Goal: Information Seeking & Learning: Learn about a topic

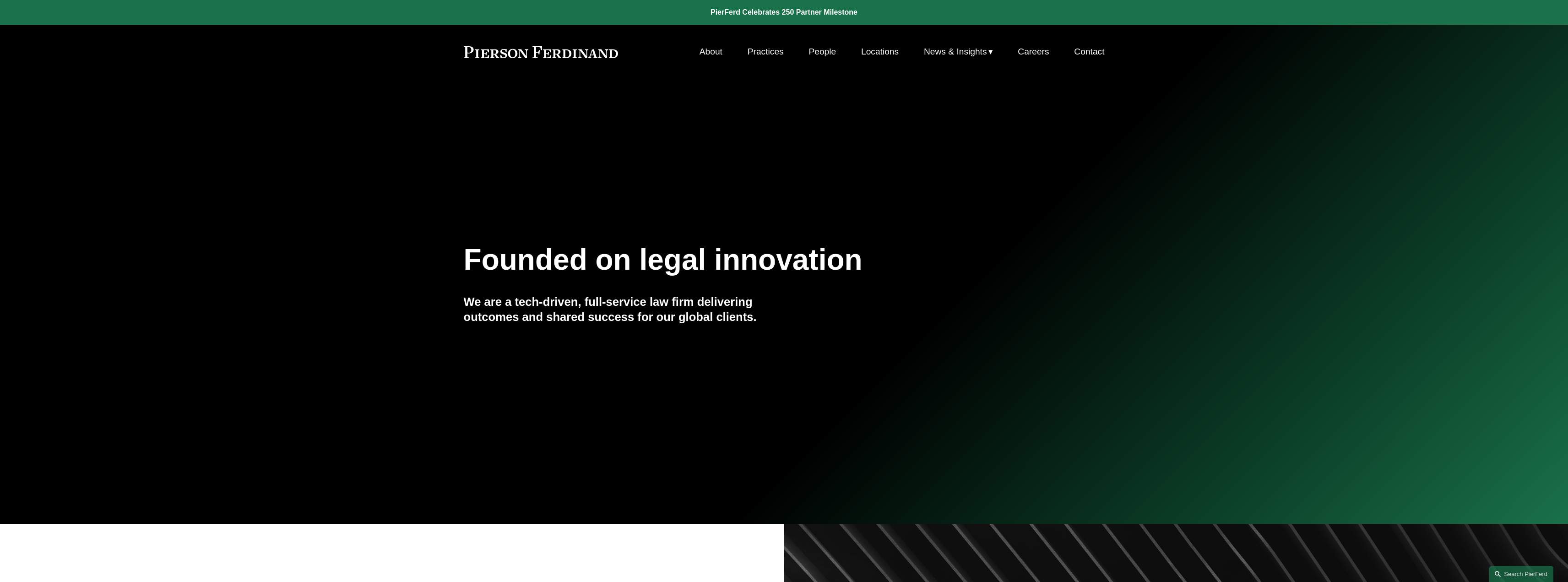
click at [823, 51] on link "People" at bounding box center [822, 52] width 27 height 18
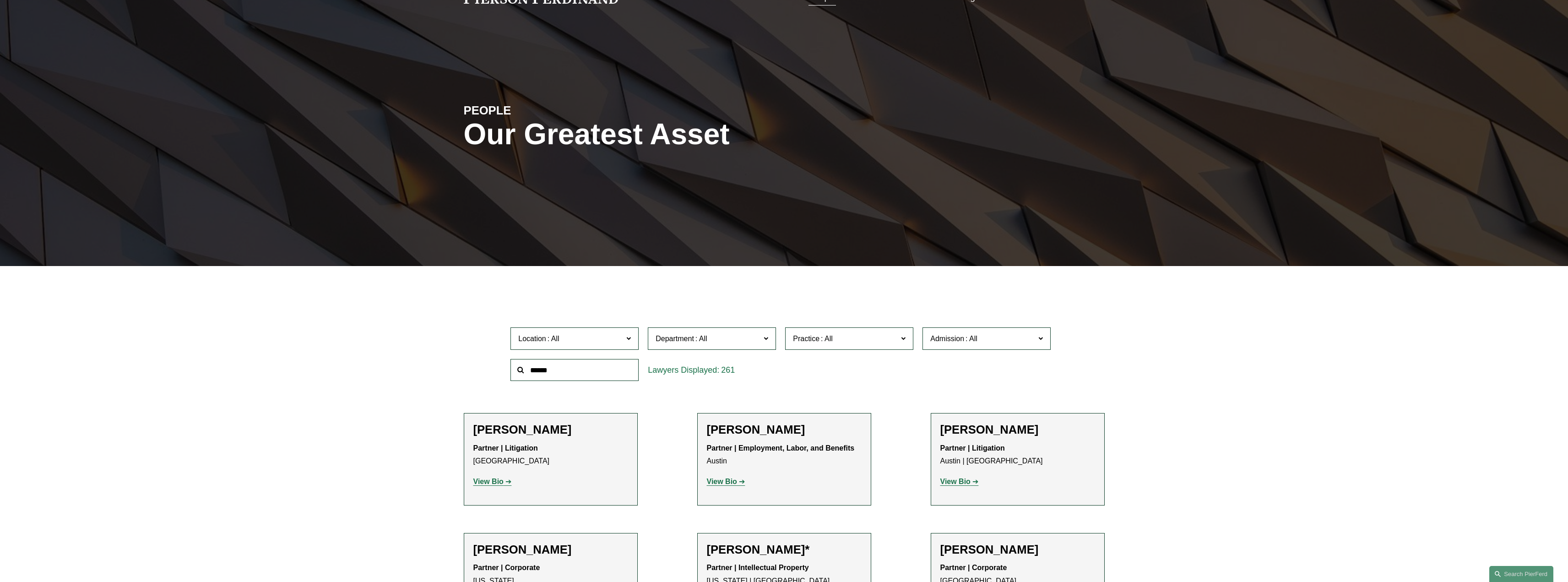
scroll to position [366, 0]
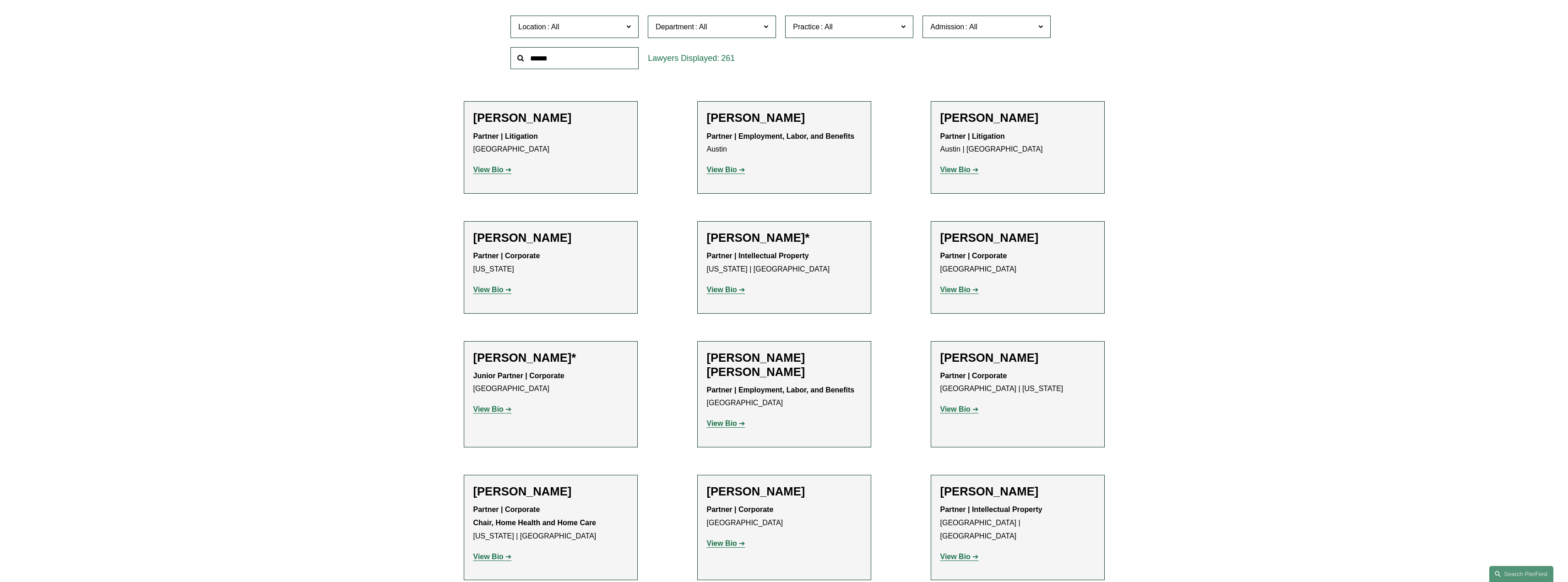
click at [772, 491] on h2 "[PERSON_NAME]" at bounding box center [784, 491] width 155 height 14
click at [710, 544] on strong "View Bio" at bounding box center [722, 543] width 30 height 8
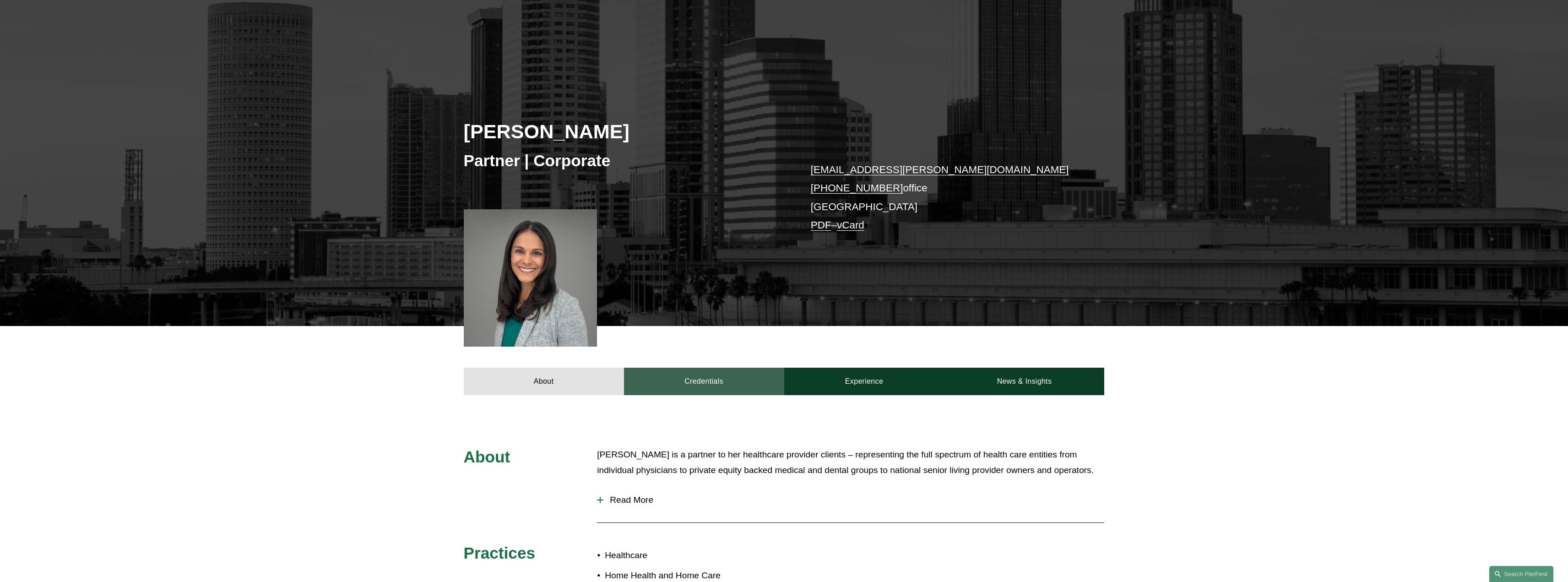
scroll to position [183, 0]
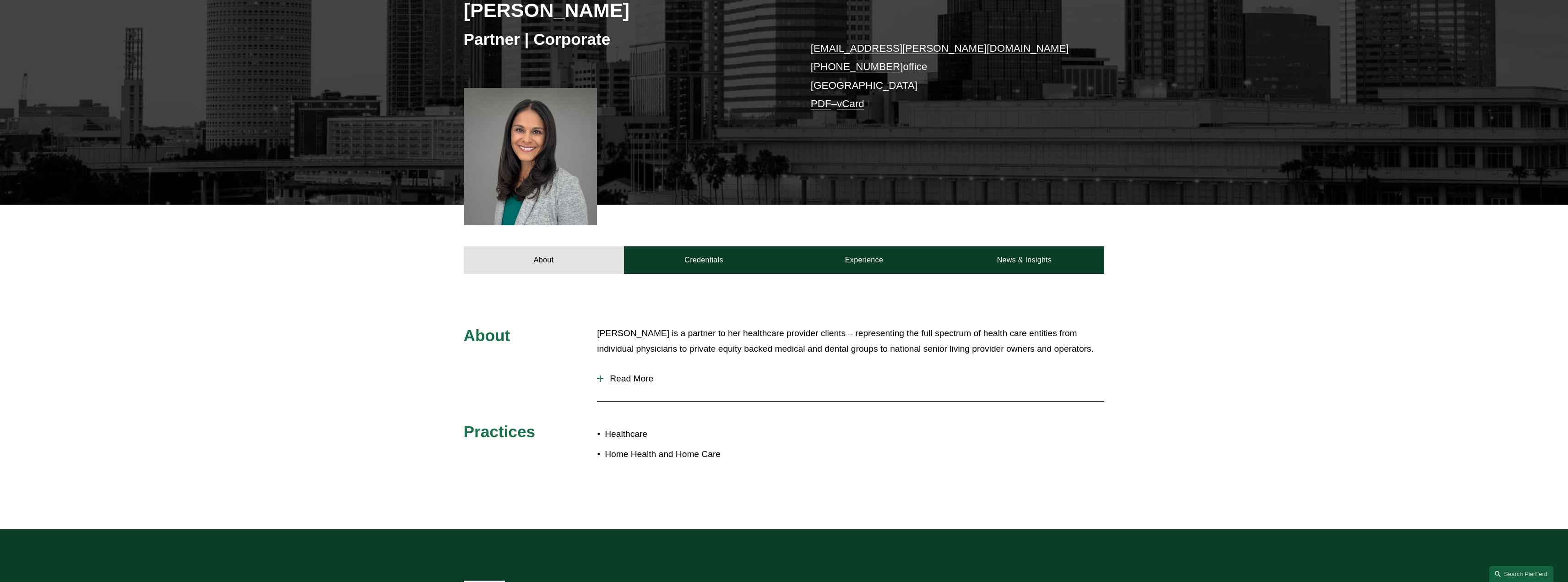
click at [636, 379] on span "Read More" at bounding box center [853, 379] width 501 height 10
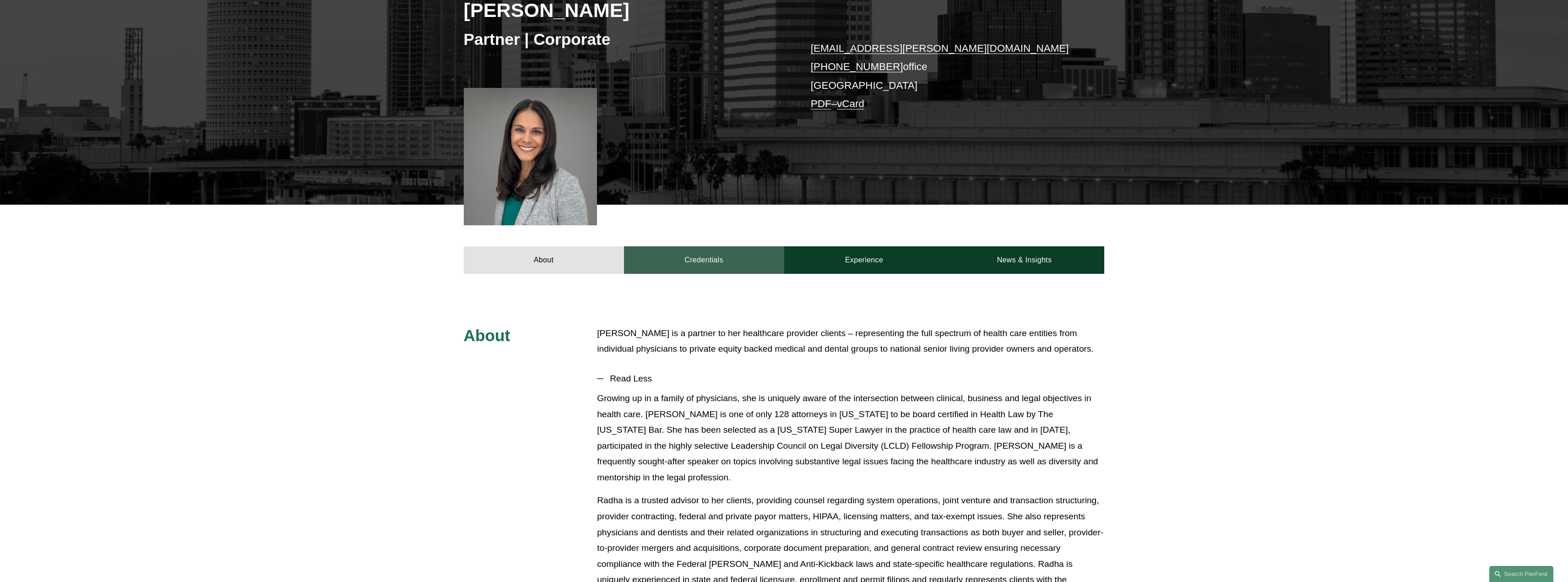
click at [691, 258] on link "Credentials" at bounding box center [704, 260] width 160 height 27
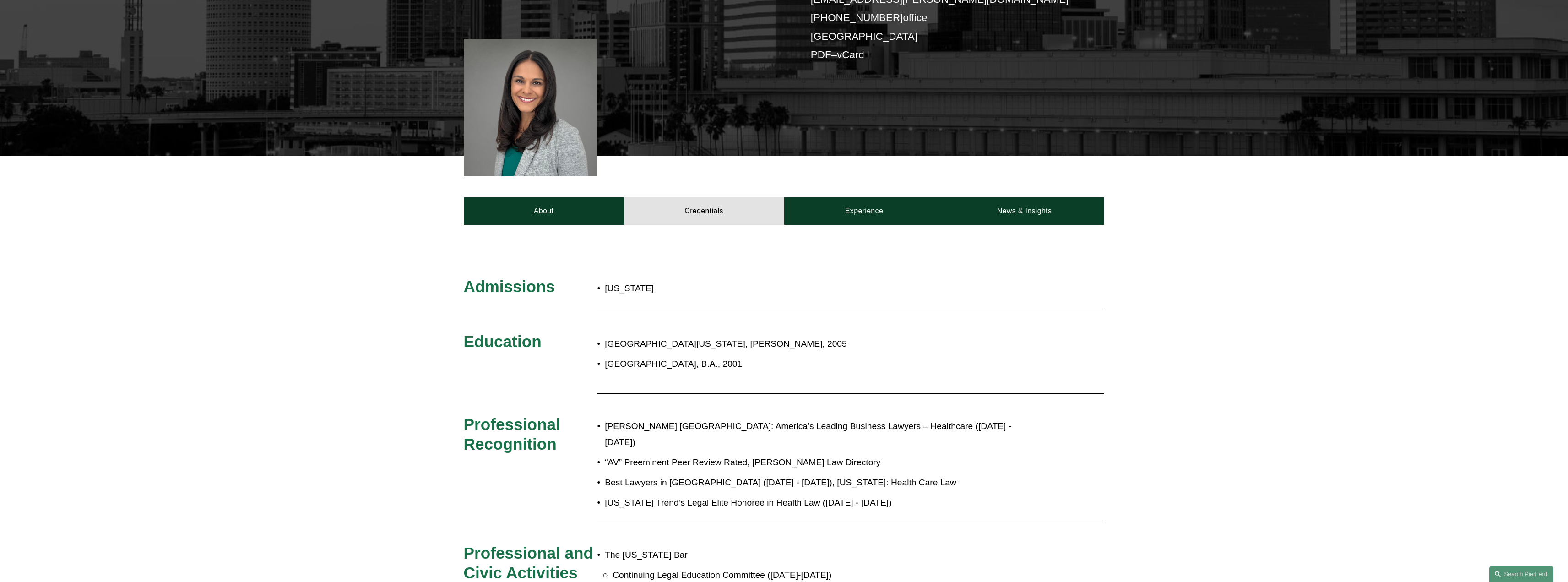
scroll to position [229, 0]
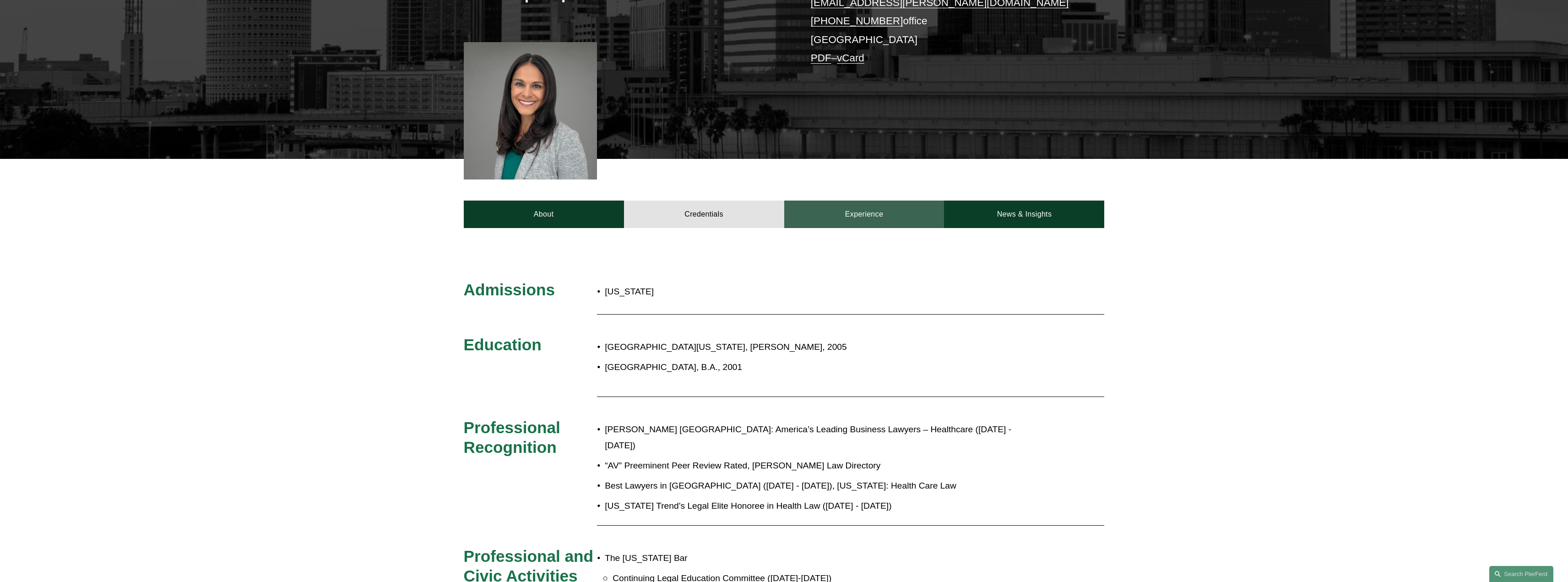
click at [880, 209] on link "Experience" at bounding box center [864, 214] width 160 height 27
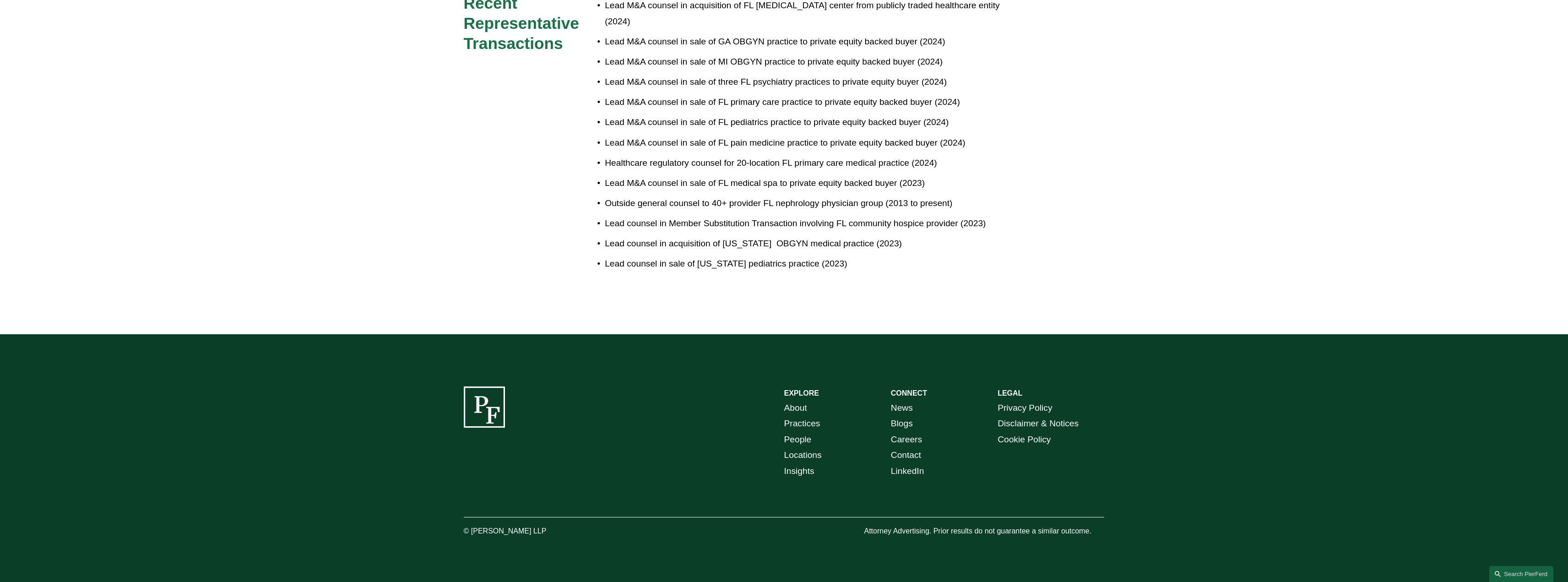
scroll to position [300, 0]
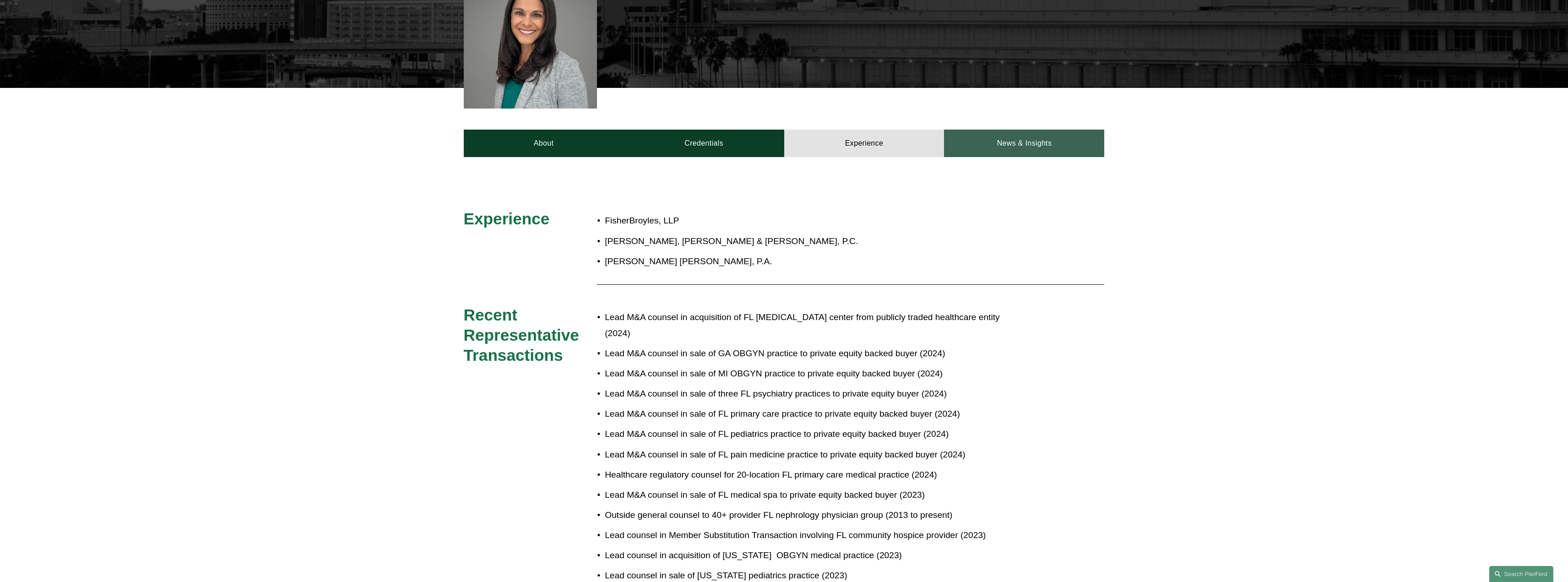
click at [1010, 142] on link "News & Insights" at bounding box center [1024, 143] width 160 height 27
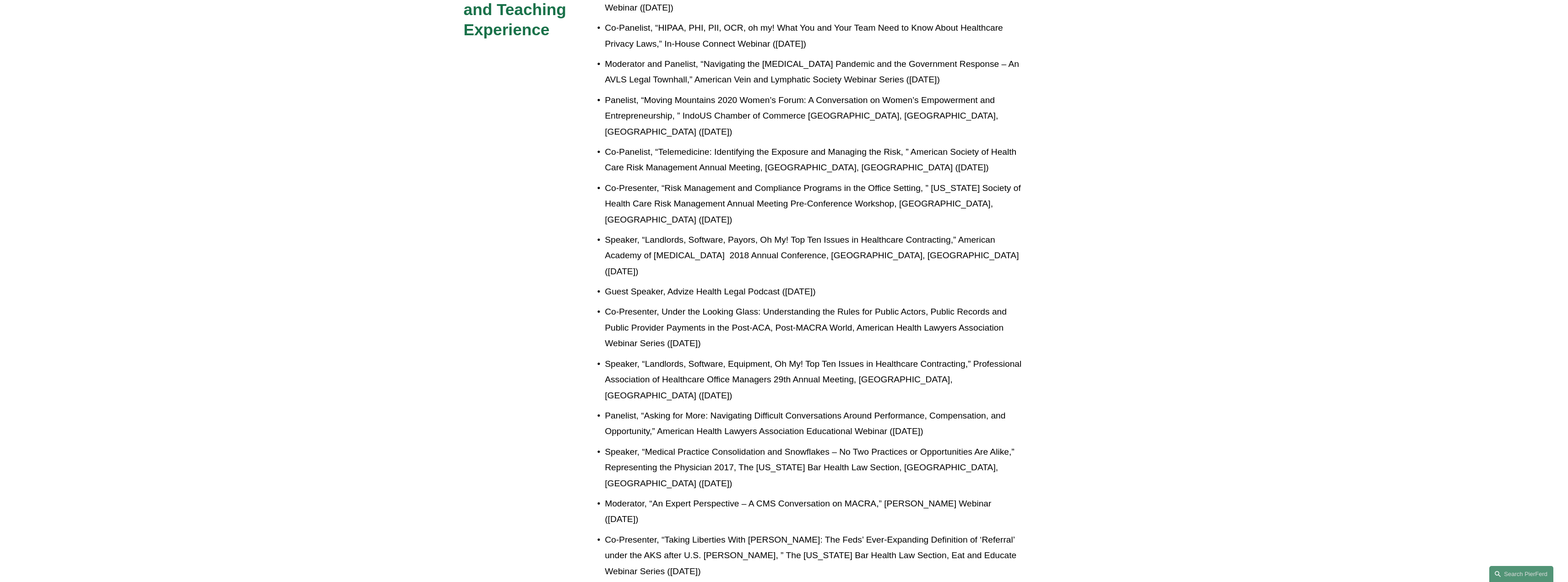
scroll to position [163, 0]
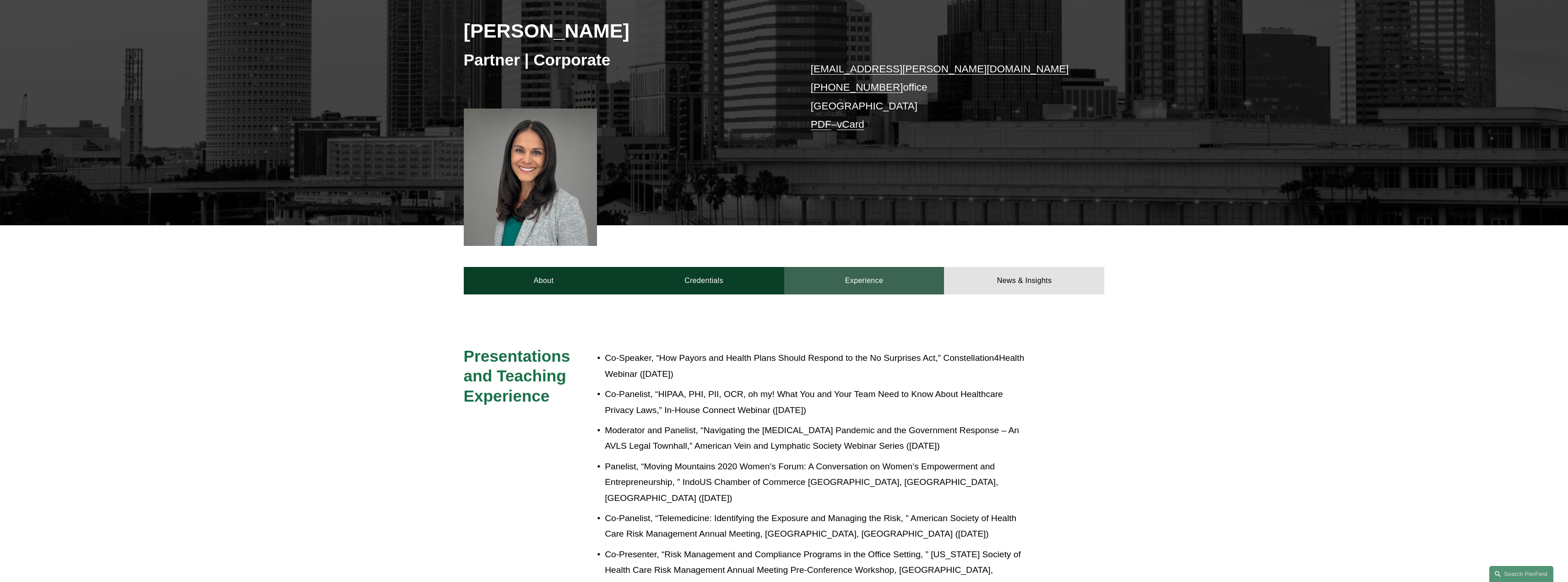
click at [842, 267] on link "Experience" at bounding box center [864, 280] width 160 height 27
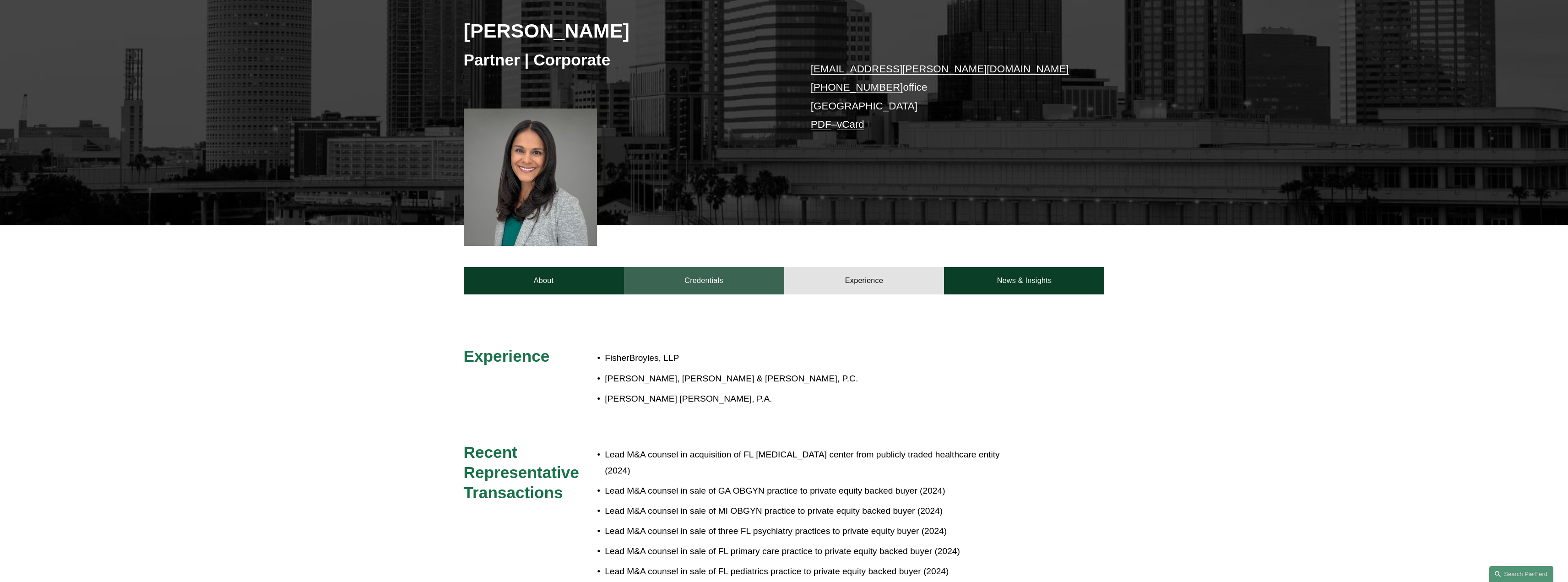
click at [744, 280] on link "Credentials" at bounding box center [704, 280] width 160 height 27
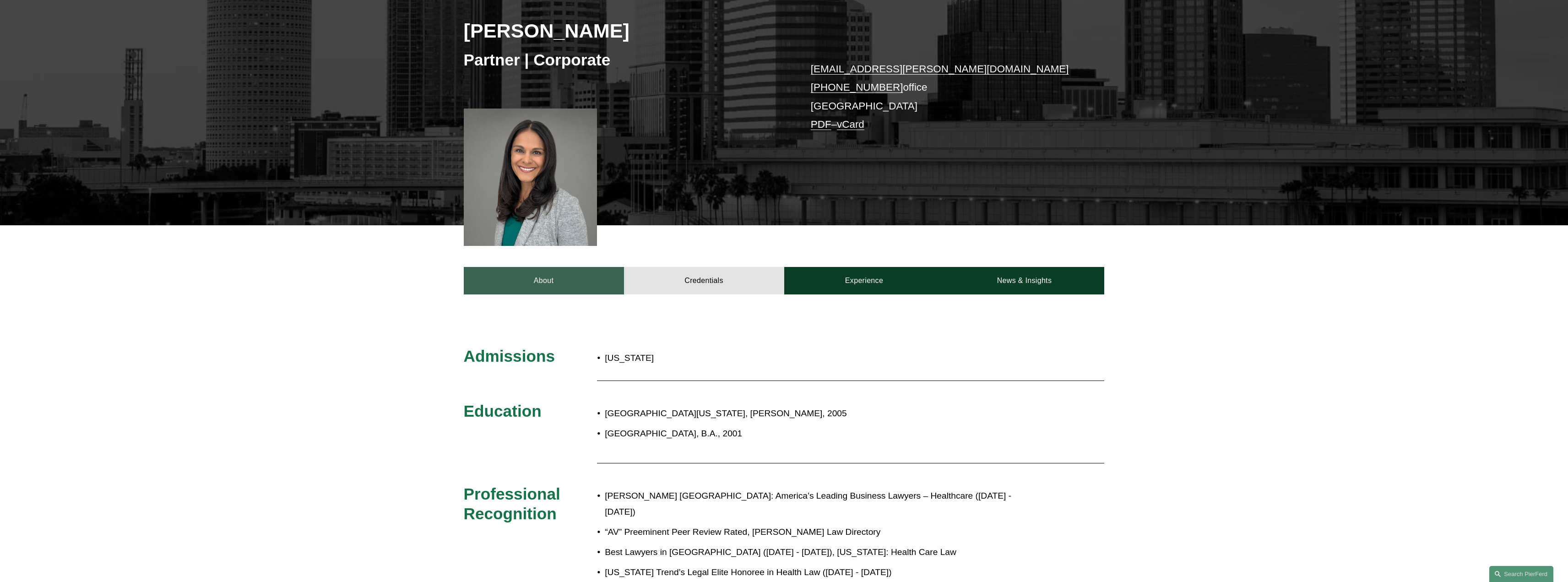
click at [583, 270] on link "About" at bounding box center [544, 280] width 160 height 27
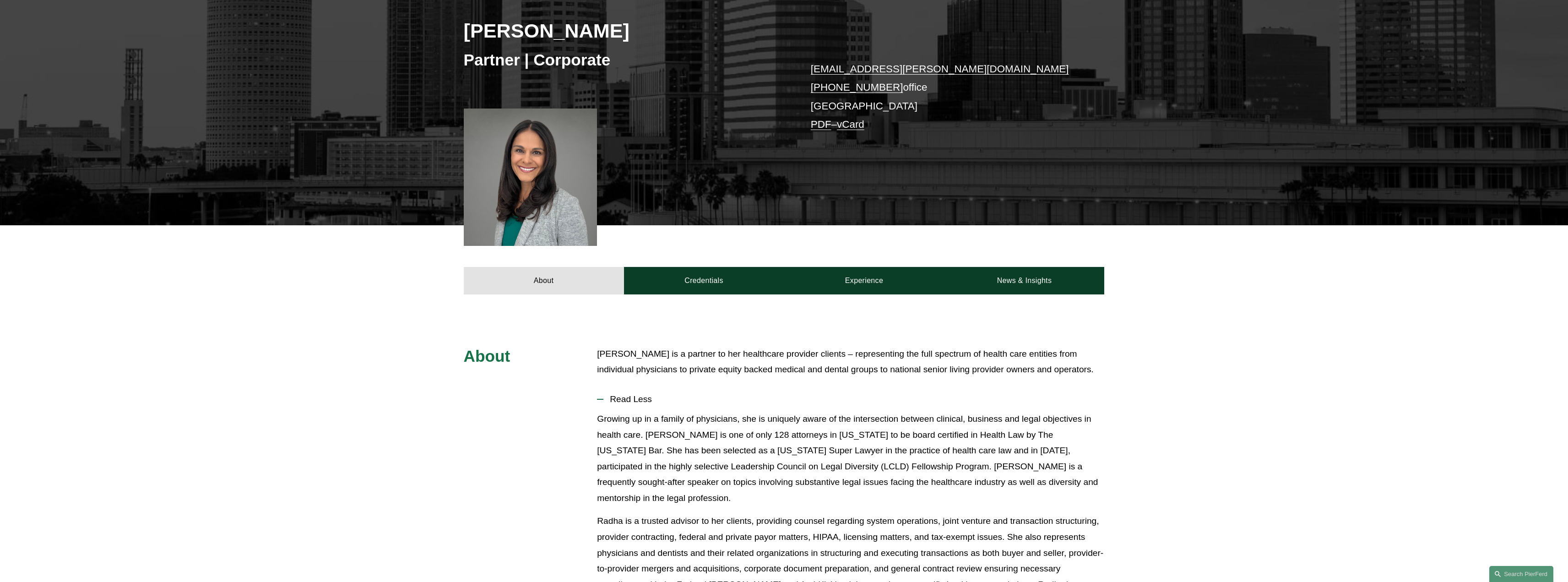
click at [533, 174] on div at bounding box center [531, 177] width 134 height 138
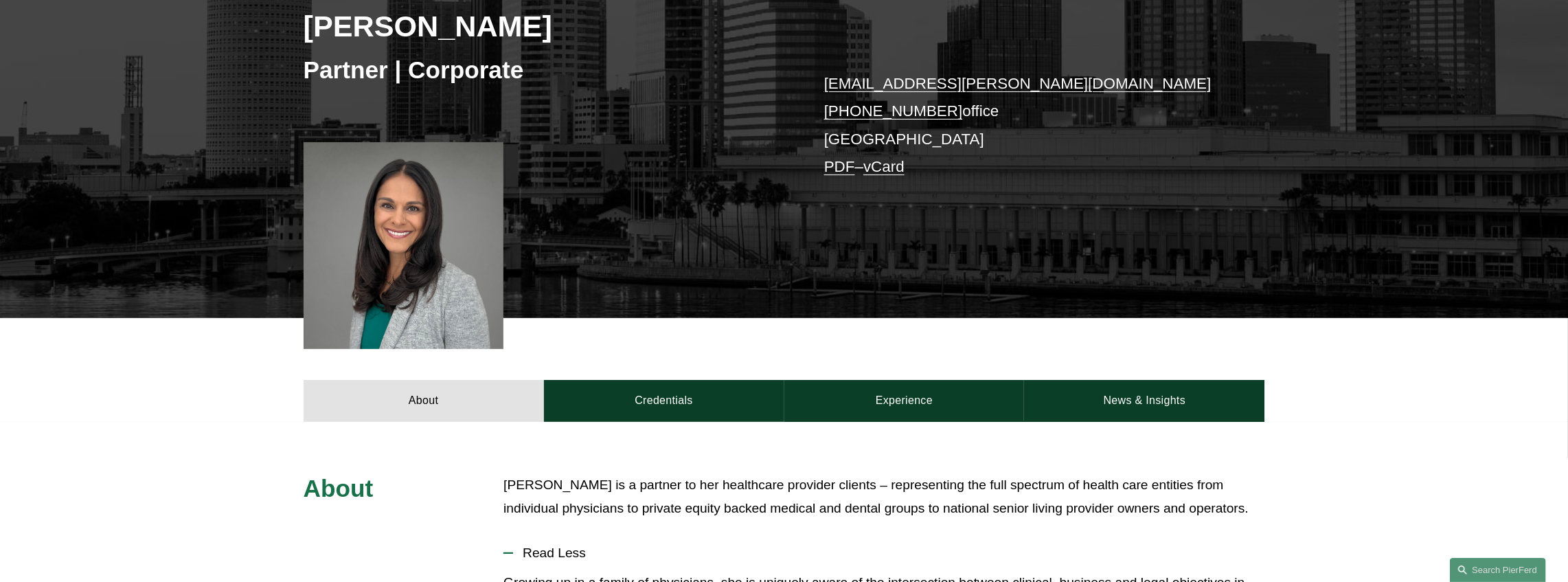
scroll to position [366, 0]
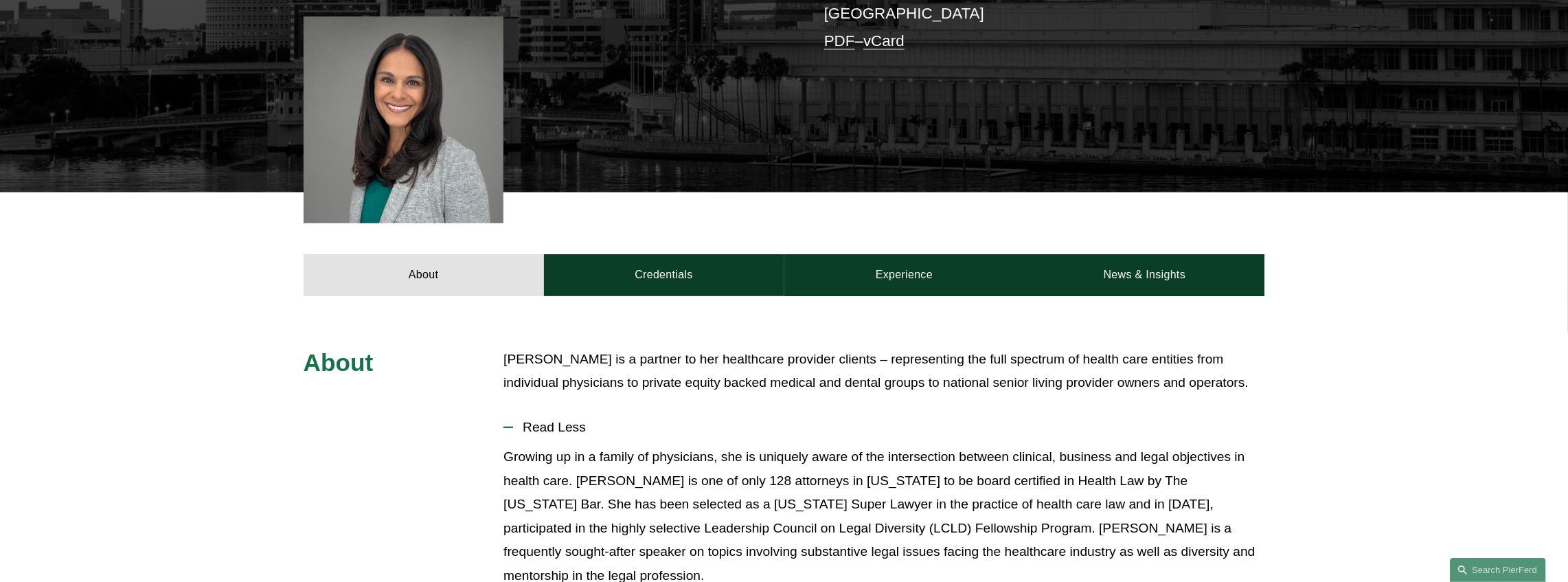
drag, startPoint x: 1556, startPoint y: 1, endPoint x: 1529, endPoint y: 502, distance: 501.7
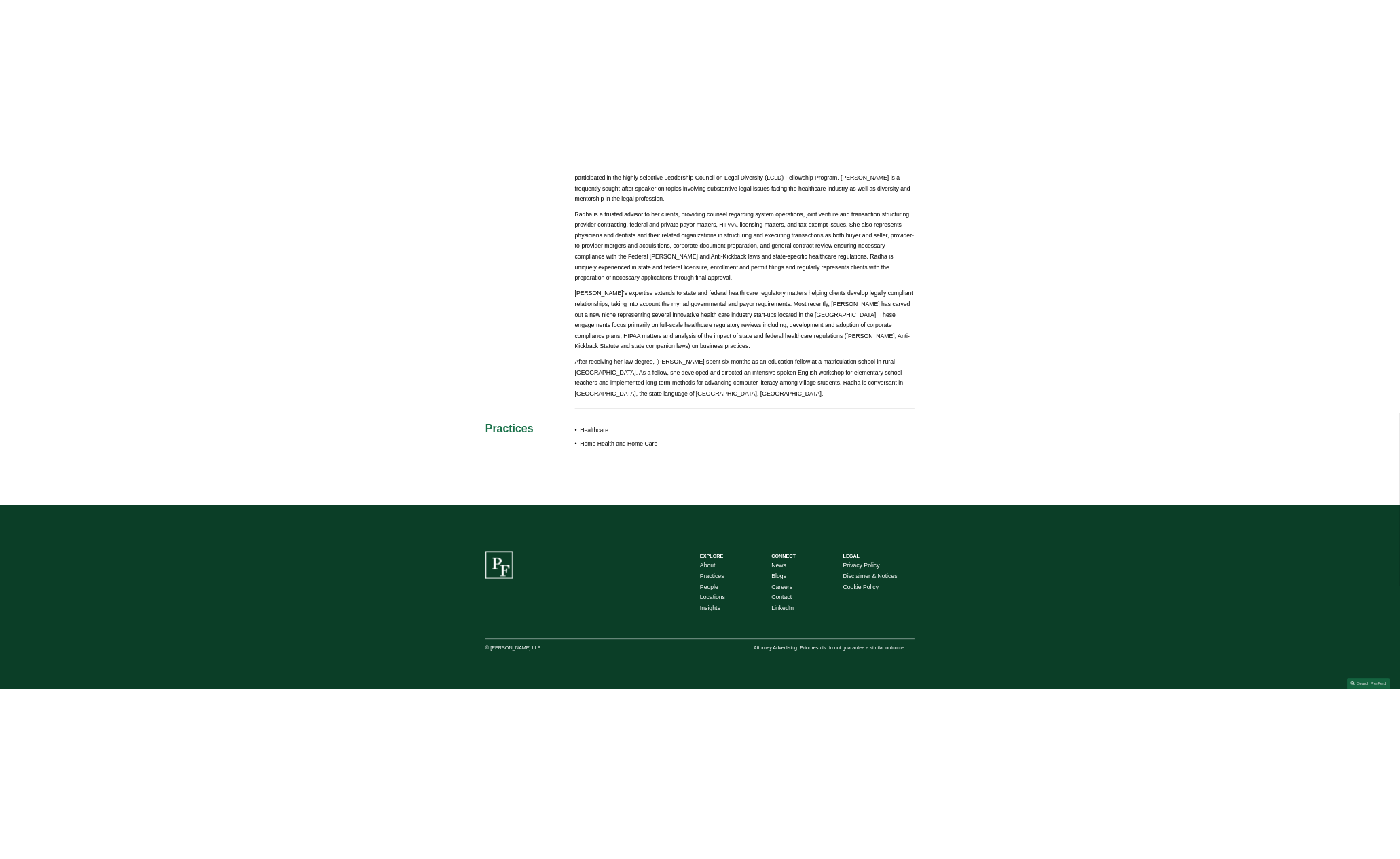
scroll to position [963, 0]
